Goal: Task Accomplishment & Management: Manage account settings

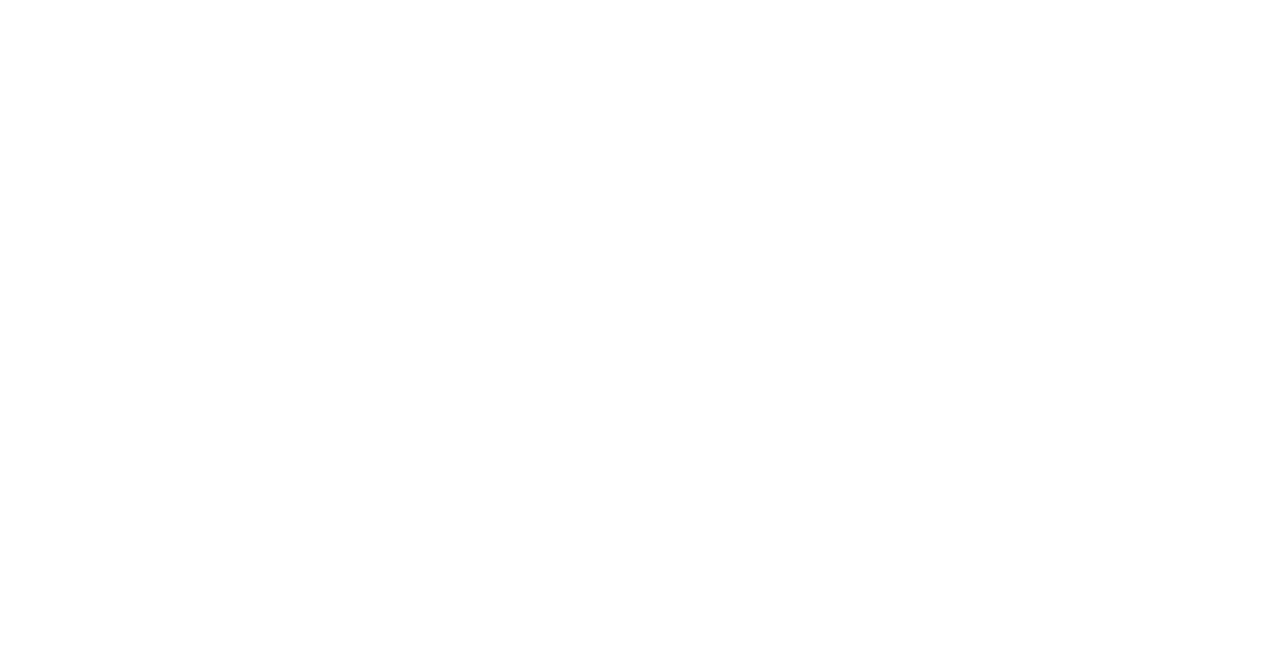
type input "**********"
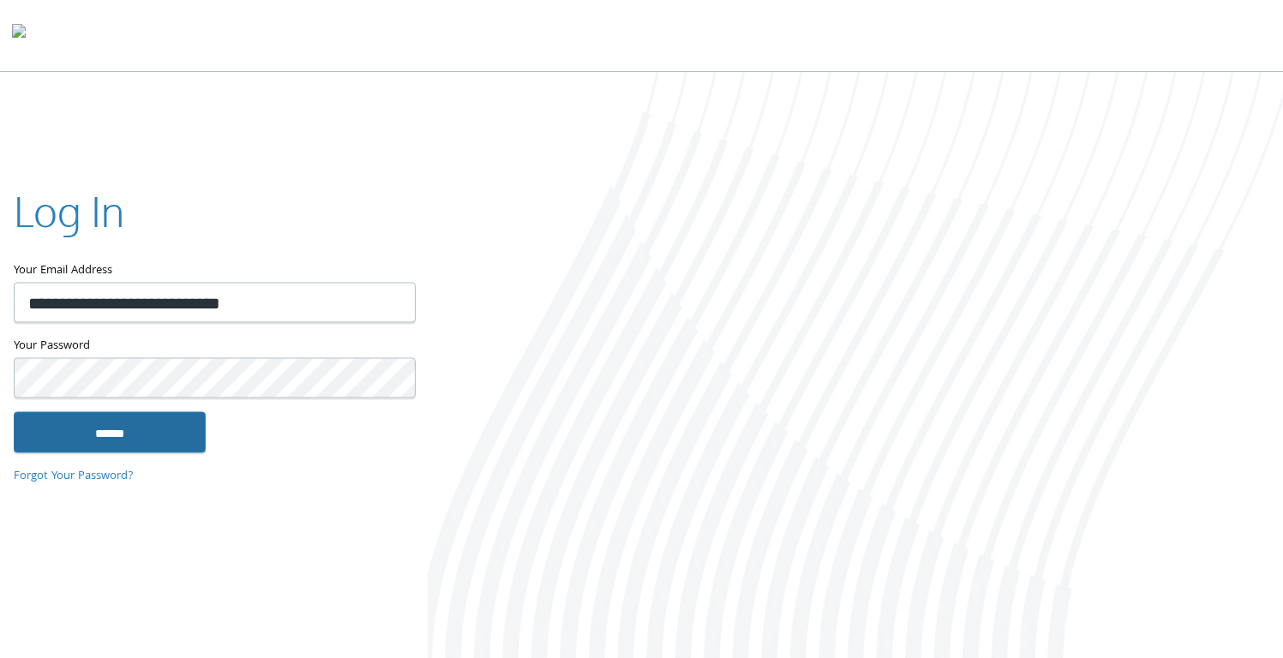
click at [104, 423] on input "******" at bounding box center [110, 432] width 192 height 41
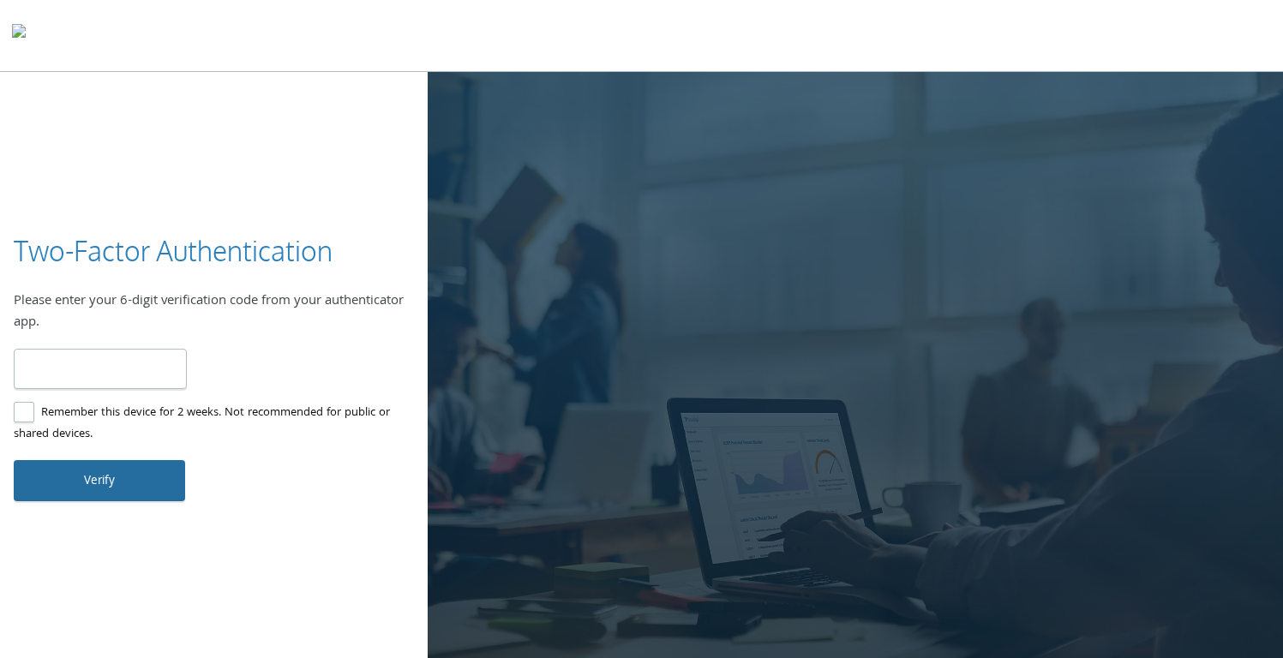
type input "******"
click at [87, 477] on button "Verify" at bounding box center [99, 480] width 171 height 41
